Goal: Task Accomplishment & Management: Use online tool/utility

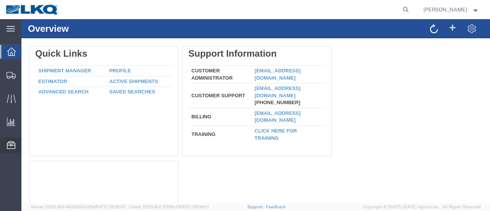
click at [0, 0] on span "Location Appointment" at bounding box center [0, 0] width 0 height 0
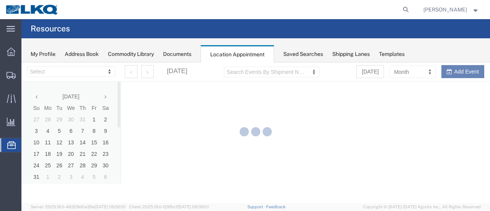
select select "28712"
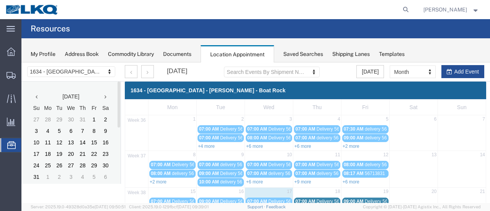
scroll to position [38, 0]
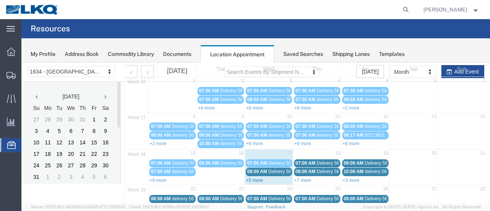
click at [252, 178] on link "+5 more" at bounding box center [254, 180] width 17 height 5
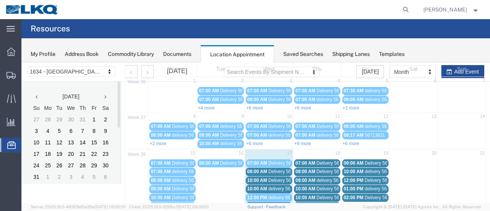
click at [274, 169] on span "Delivery 56467720" at bounding box center [287, 171] width 38 height 5
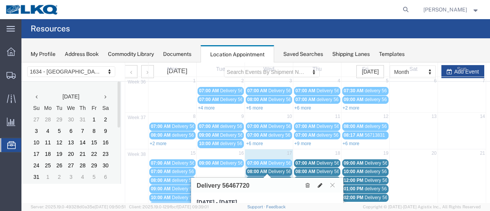
click at [320, 183] on icon at bounding box center [320, 185] width 5 height 5
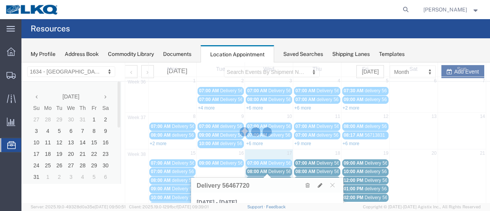
select select "1"
select select
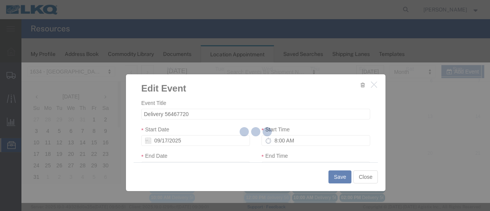
select select
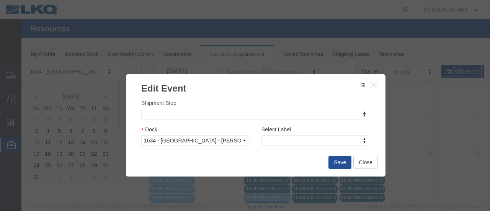
scroll to position [115, 0]
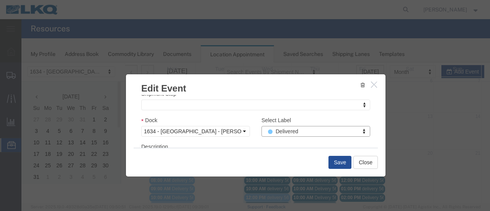
select select "40"
click at [338, 161] on button "Save" at bounding box center [339, 162] width 23 height 13
